Goal: Contribute content: Contribute content

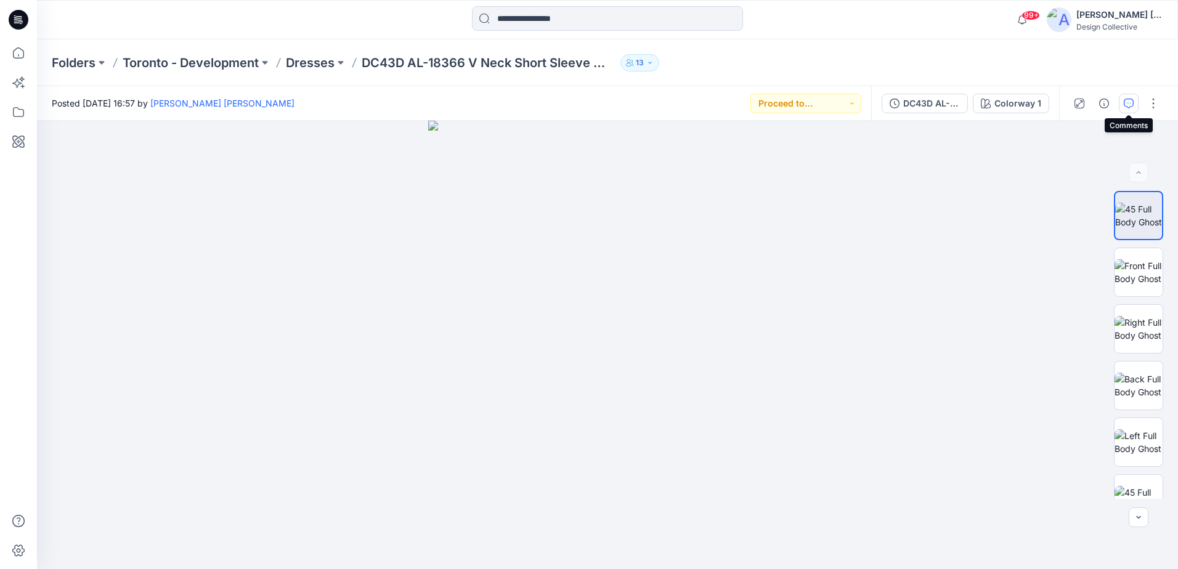
click at [1126, 103] on icon "button" at bounding box center [1128, 104] width 10 height 10
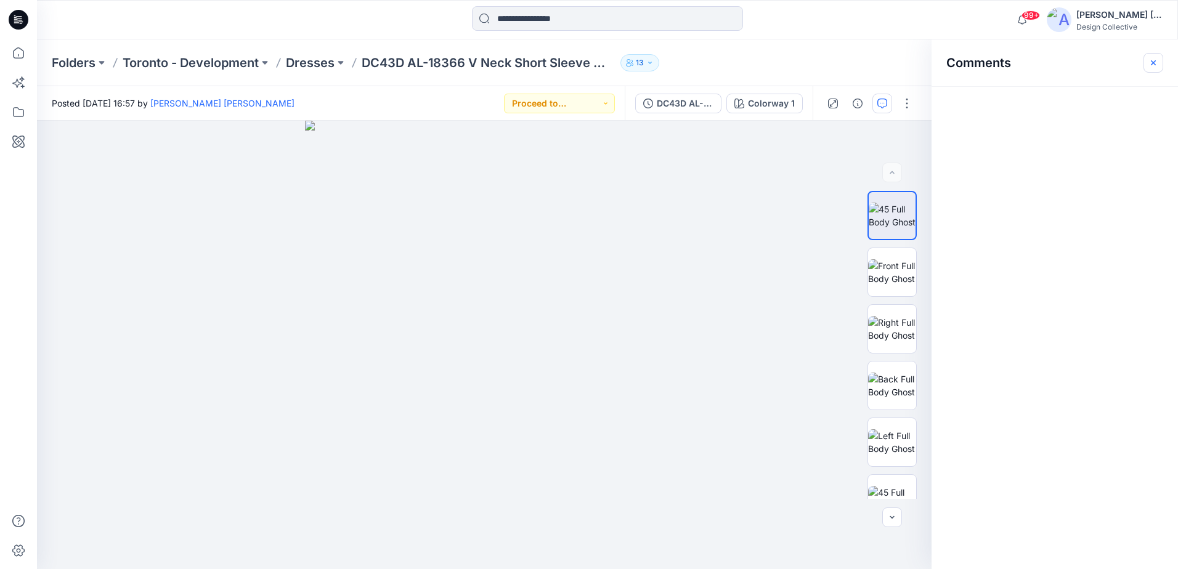
click at [1158, 64] on button "button" at bounding box center [1153, 63] width 20 height 20
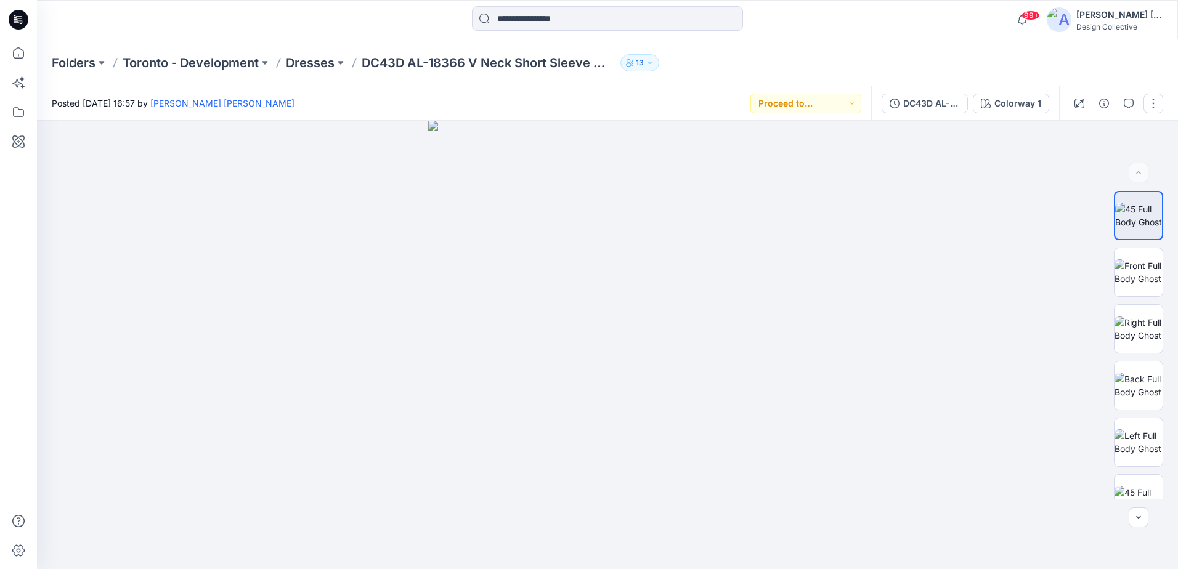
click at [1148, 99] on button "button" at bounding box center [1153, 104] width 20 height 20
click at [1099, 171] on button "Edit" at bounding box center [1101, 166] width 113 height 23
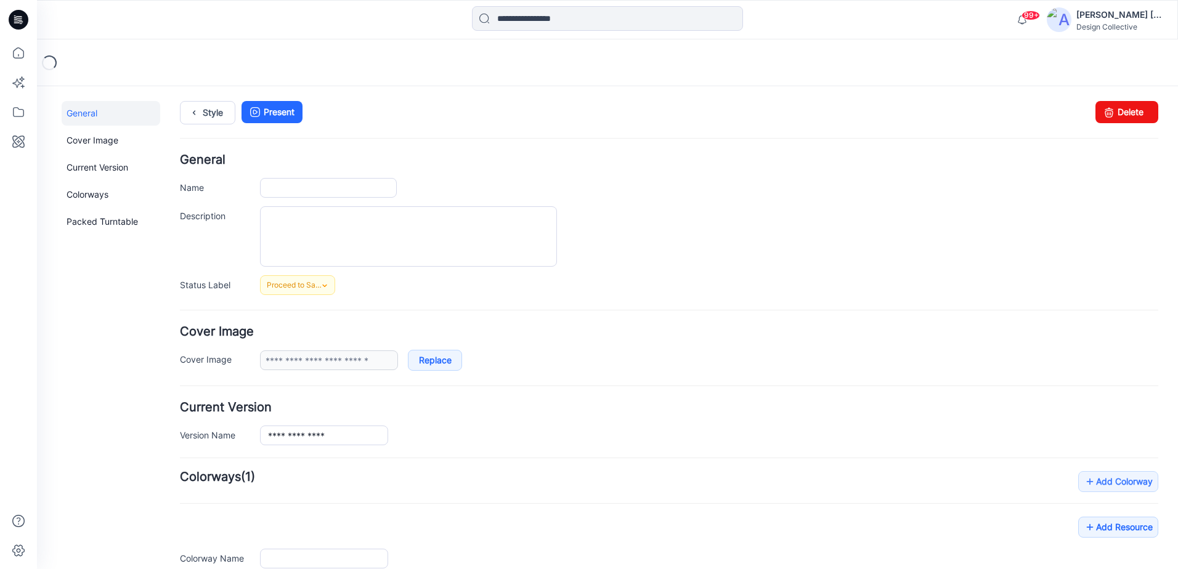
type input "**********"
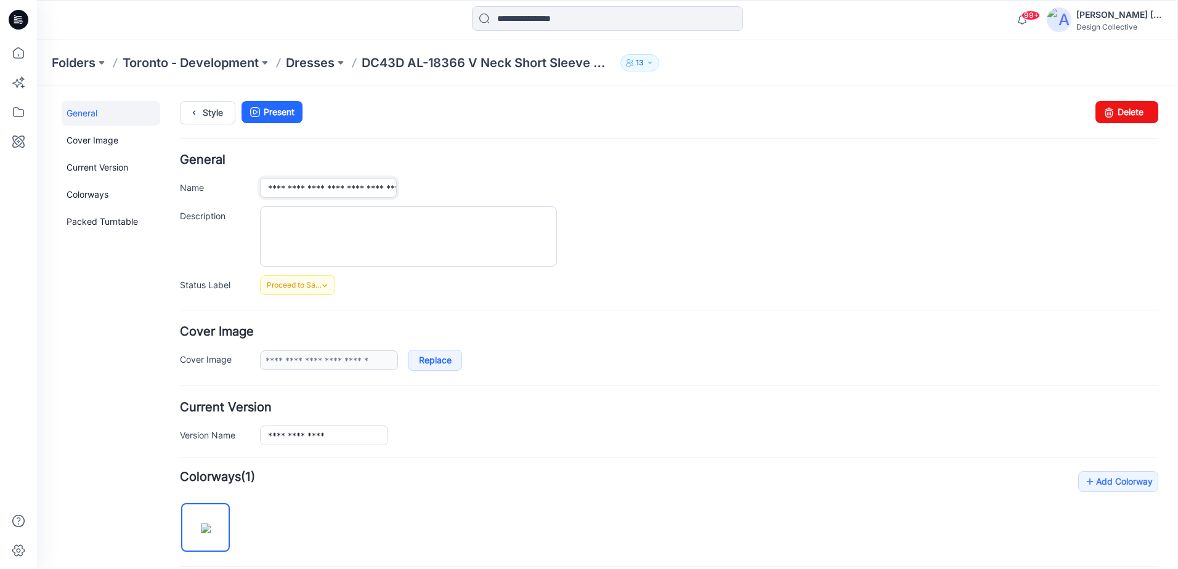
scroll to position [0, 104]
drag, startPoint x: 342, startPoint y: 185, endPoint x: 663, endPoint y: 197, distance: 321.1
click at [663, 197] on div "**********" at bounding box center [709, 188] width 898 height 20
drag, startPoint x: 745, startPoint y: 174, endPoint x: 749, endPoint y: 164, distance: 9.9
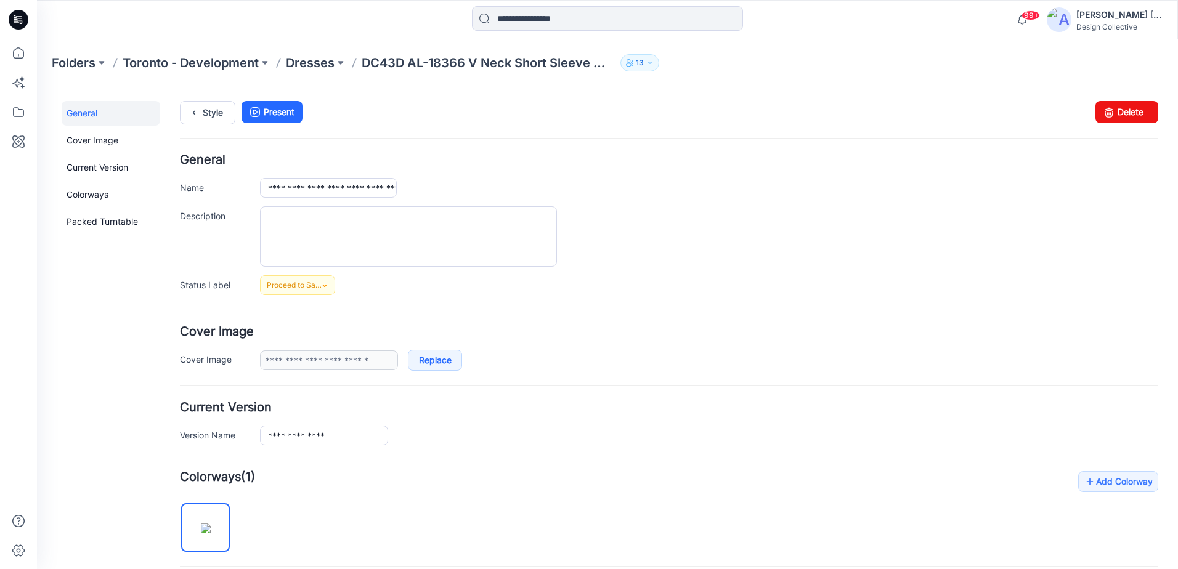
click at [745, 173] on div "**********" at bounding box center [669, 224] width 978 height 141
click at [195, 116] on icon at bounding box center [193, 113] width 17 height 22
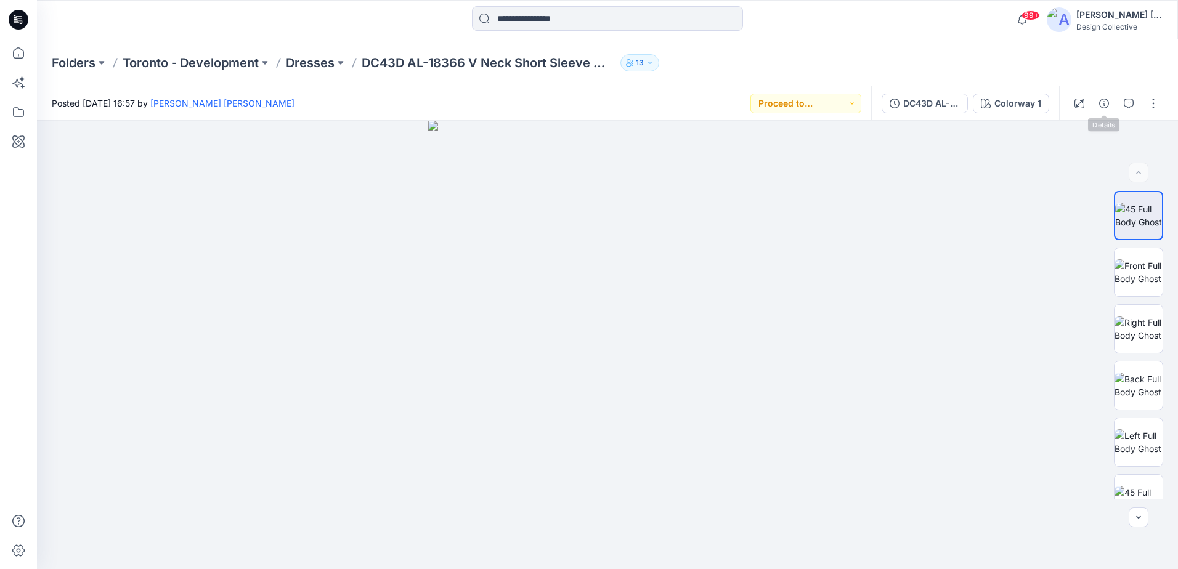
click at [1113, 105] on div at bounding box center [1116, 103] width 114 height 34
click at [1107, 104] on icon "button" at bounding box center [1104, 104] width 10 height 10
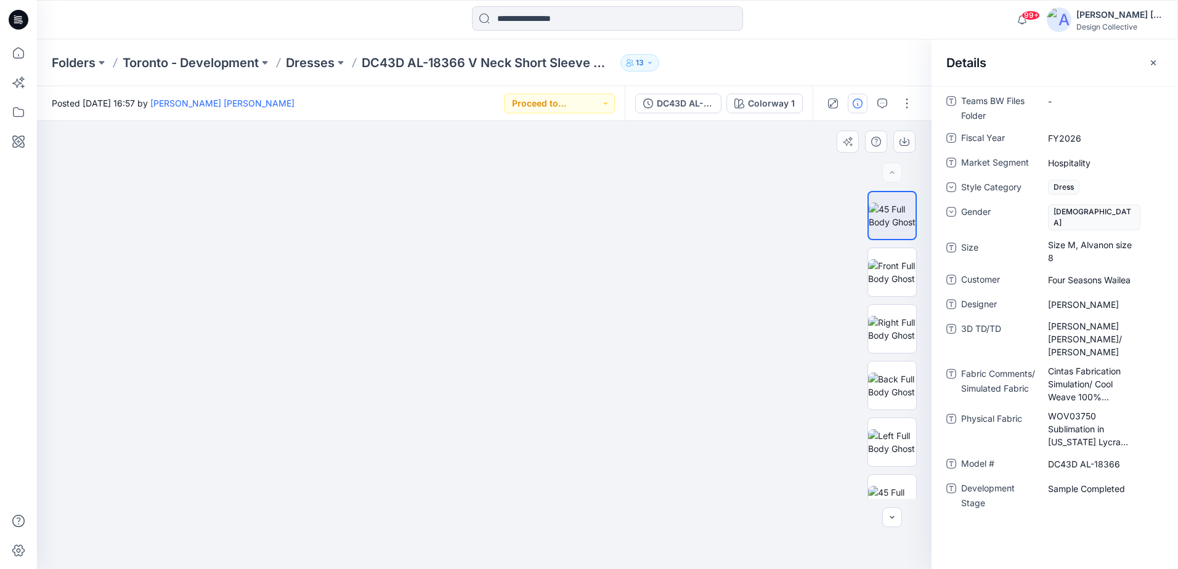
drag, startPoint x: 440, startPoint y: 214, endPoint x: 493, endPoint y: 397, distance: 190.4
click at [493, 397] on img at bounding box center [483, 266] width 889 height 605
click at [883, 285] on img at bounding box center [892, 272] width 48 height 26
drag, startPoint x: 459, startPoint y: 238, endPoint x: 528, endPoint y: 418, distance: 192.6
click at [528, 419] on img at bounding box center [508, 252] width 942 height 634
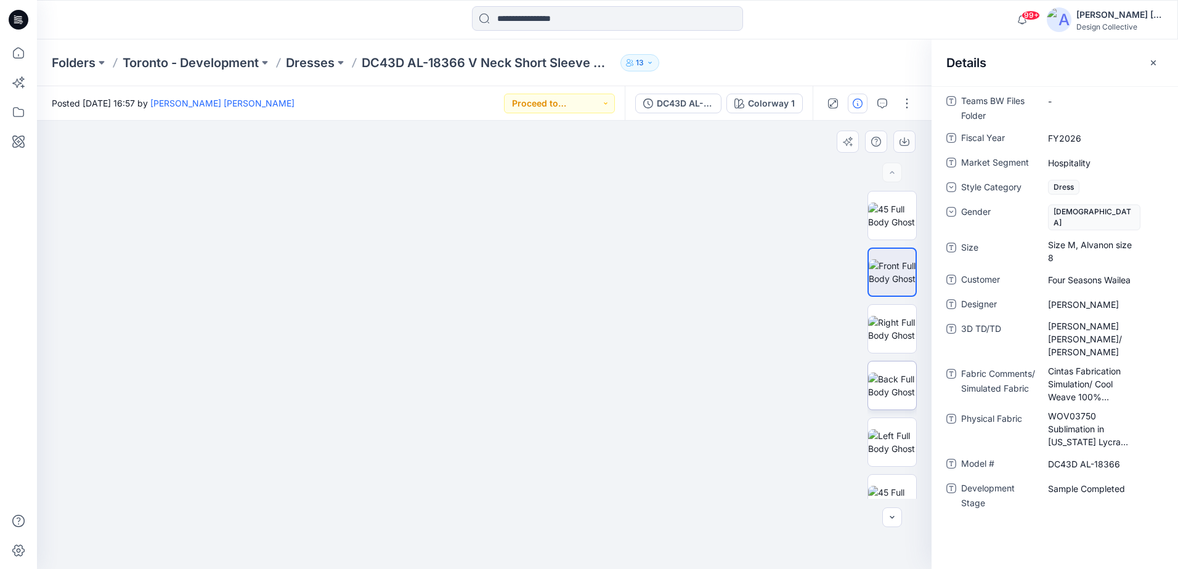
click at [899, 382] on img at bounding box center [892, 386] width 48 height 26
drag, startPoint x: 535, startPoint y: 368, endPoint x: 538, endPoint y: 333, distance: 35.3
click at [538, 333] on img at bounding box center [484, 324] width 425 height 490
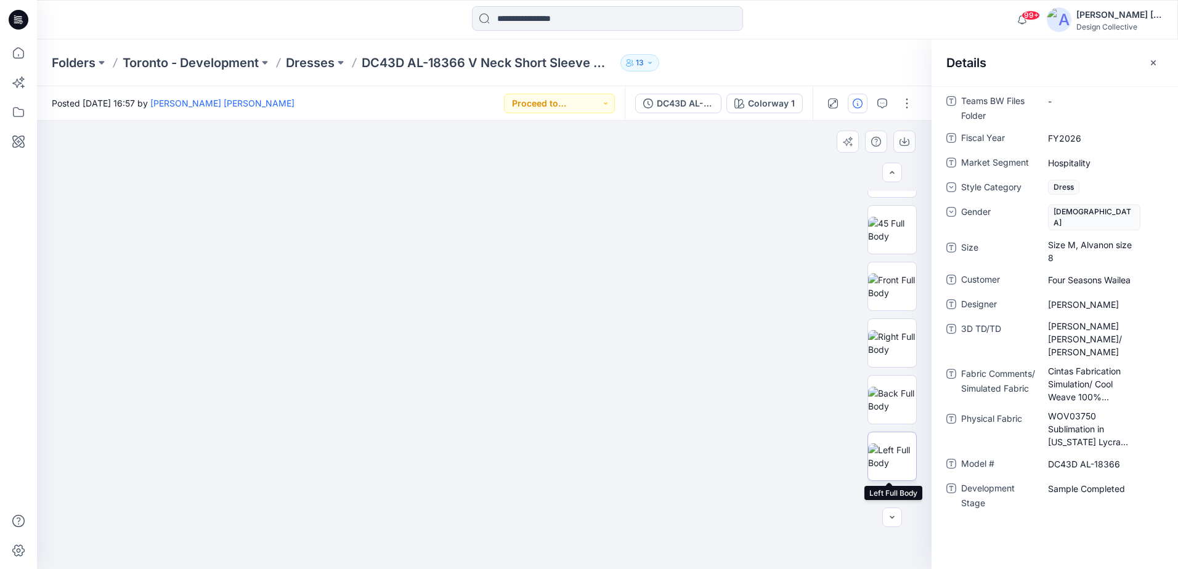
click at [902, 445] on img at bounding box center [892, 456] width 48 height 26
drag, startPoint x: 493, startPoint y: 248, endPoint x: 517, endPoint y: 363, distance: 118.2
click at [532, 478] on img at bounding box center [484, 285] width 847 height 568
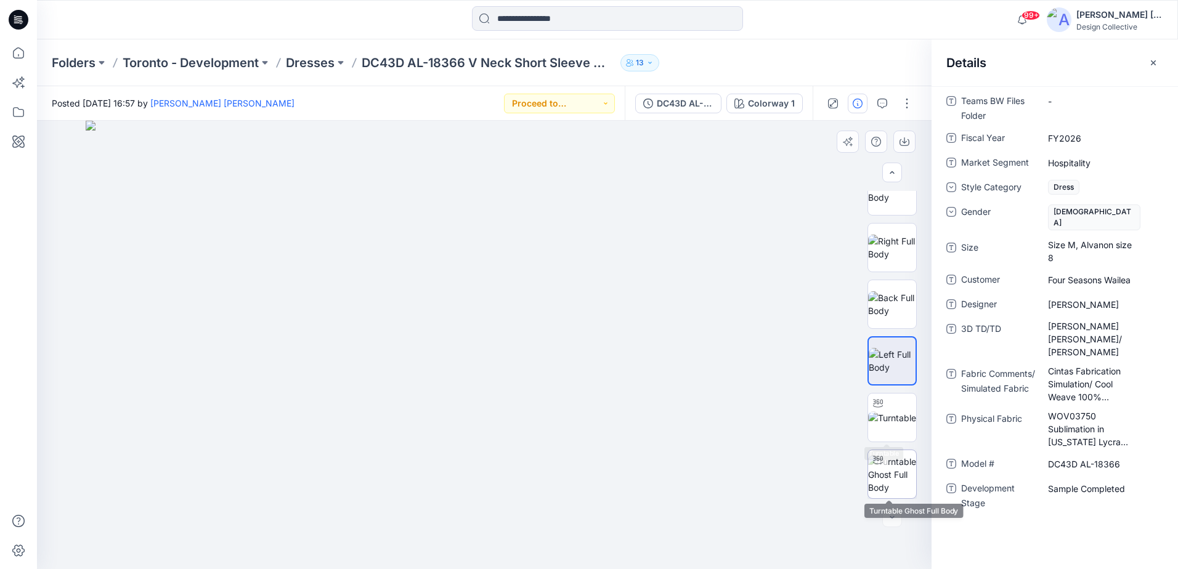
click at [889, 461] on img at bounding box center [892, 474] width 48 height 39
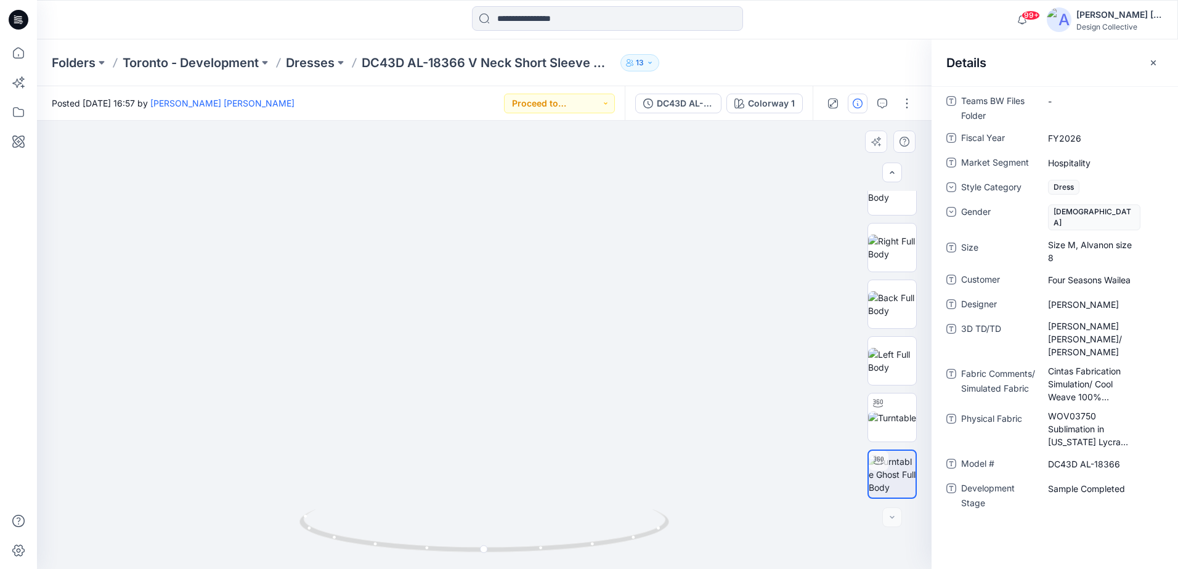
drag, startPoint x: 498, startPoint y: 222, endPoint x: 532, endPoint y: 393, distance: 174.5
click at [533, 392] on img at bounding box center [484, 315] width 878 height 507
